Goal: Transaction & Acquisition: Purchase product/service

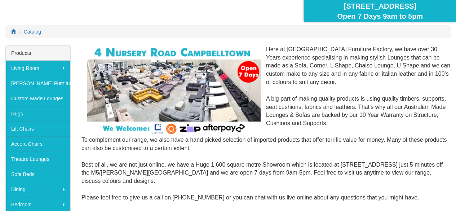
scroll to position [72, 0]
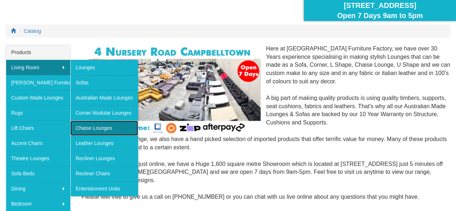
click at [87, 123] on link "Chaise Lounges" at bounding box center [104, 127] width 68 height 15
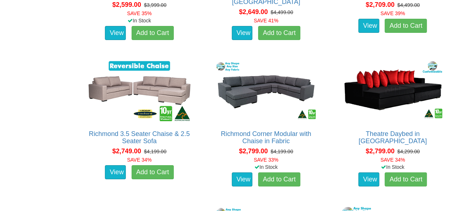
scroll to position [1225, 0]
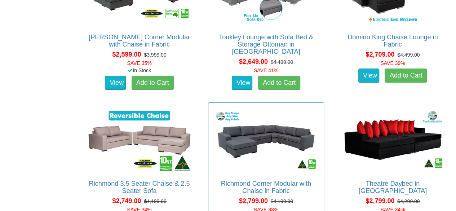
click at [249, 176] on div "Richmond Corner Modular with Chaise in Fabric Advertised price is for the 6 Sea…" at bounding box center [266, 171] width 116 height 139
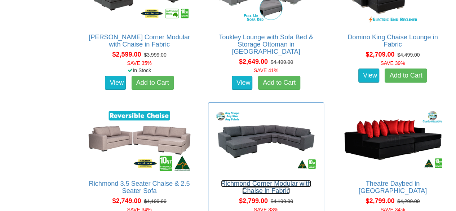
click at [249, 190] on link "Richmond Corner Modular with Chaise in Fabric" at bounding box center [266, 187] width 90 height 14
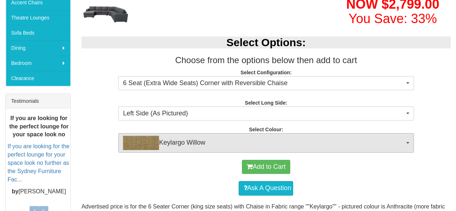
scroll to position [216, 0]
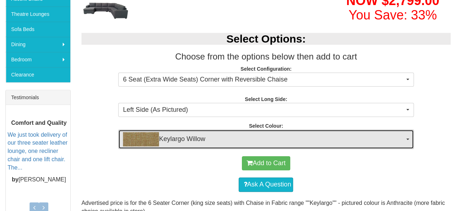
click at [179, 144] on span "Keylargo Willow" at bounding box center [263, 139] width 281 height 14
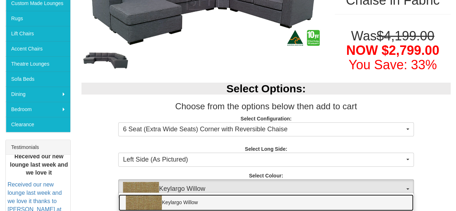
scroll to position [144, 0]
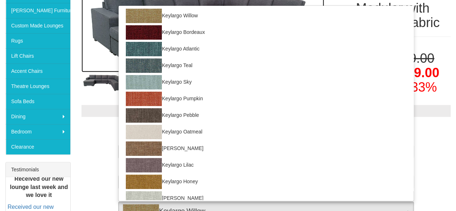
click at [89, 55] on img at bounding box center [202, 22] width 243 height 99
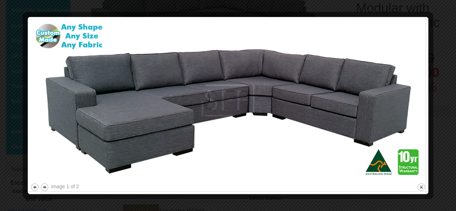
scroll to position [0, 0]
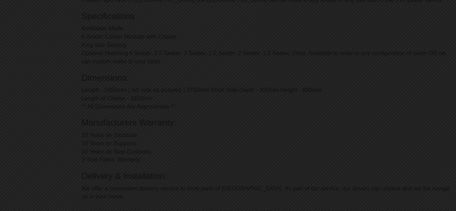
click at [390, 90] on div at bounding box center [228, 105] width 456 height 211
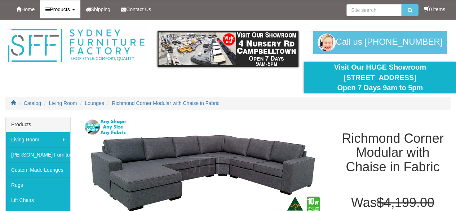
click at [66, 13] on link "Products" at bounding box center [60, 9] width 40 height 18
